Goal: Task Accomplishment & Management: Manage account settings

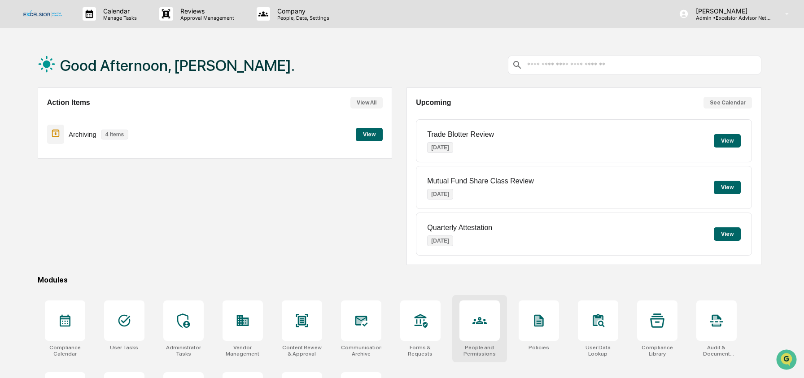
click at [473, 325] on icon at bounding box center [480, 321] width 14 height 14
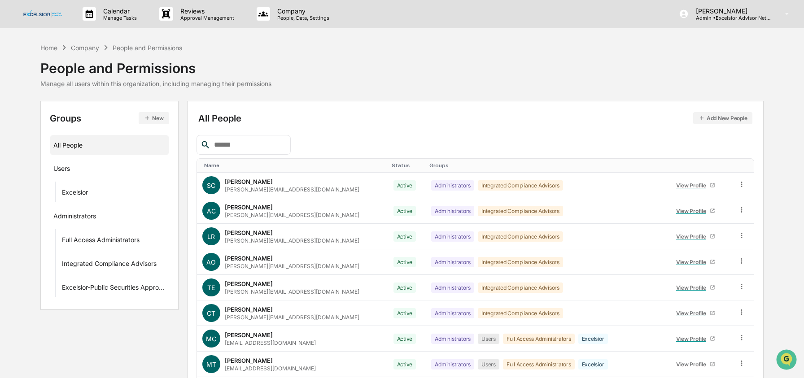
click at [240, 151] on div at bounding box center [244, 145] width 94 height 20
click at [238, 142] on input "text" at bounding box center [248, 145] width 76 height 12
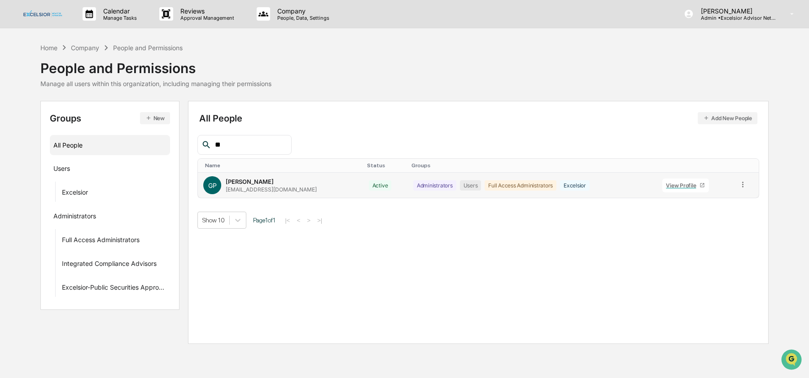
type input "**"
click at [674, 188] on div "View Profile" at bounding box center [683, 185] width 34 height 7
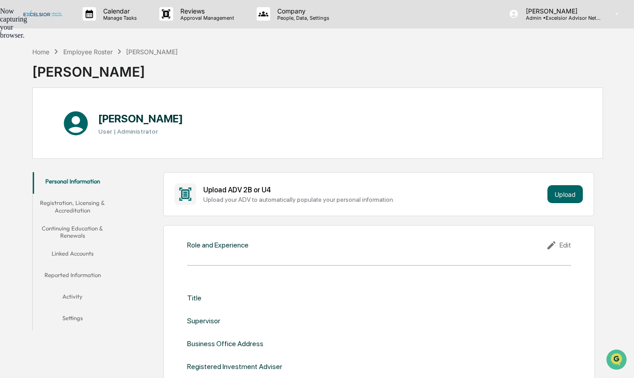
click at [0, 16] on div "Now capturing your browser." at bounding box center [0, 23] width 0 height 32
click at [285, 14] on p "Company" at bounding box center [302, 11] width 64 height 8
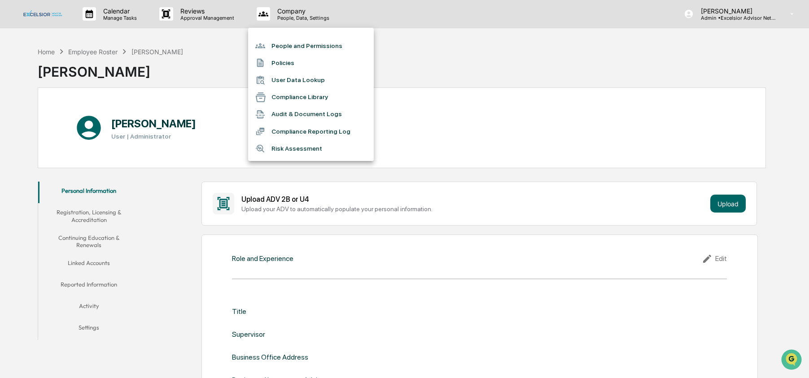
click at [710, 11] on div at bounding box center [404, 189] width 809 height 378
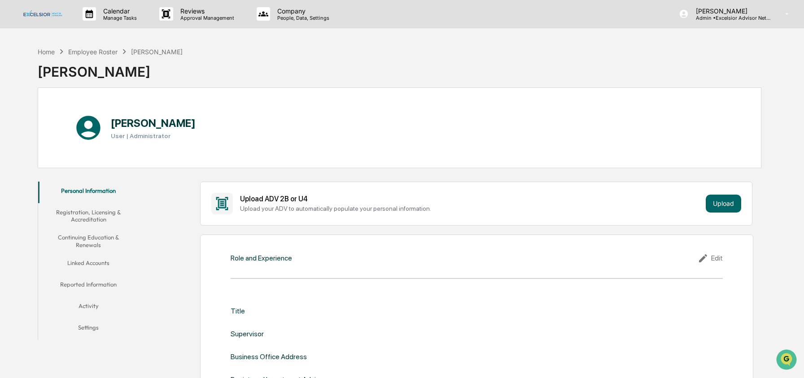
click at [739, 20] on p "Admin • Excelsior Advisor Network" at bounding box center [730, 18] width 83 height 6
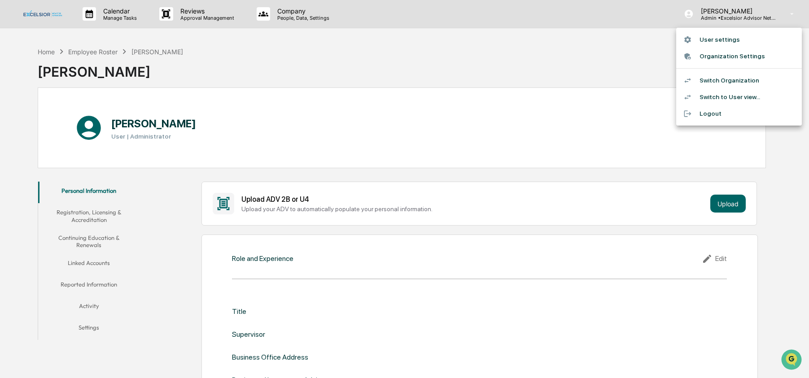
click at [730, 82] on li "Switch Organization" at bounding box center [739, 80] width 126 height 17
